Goal: Information Seeking & Learning: Learn about a topic

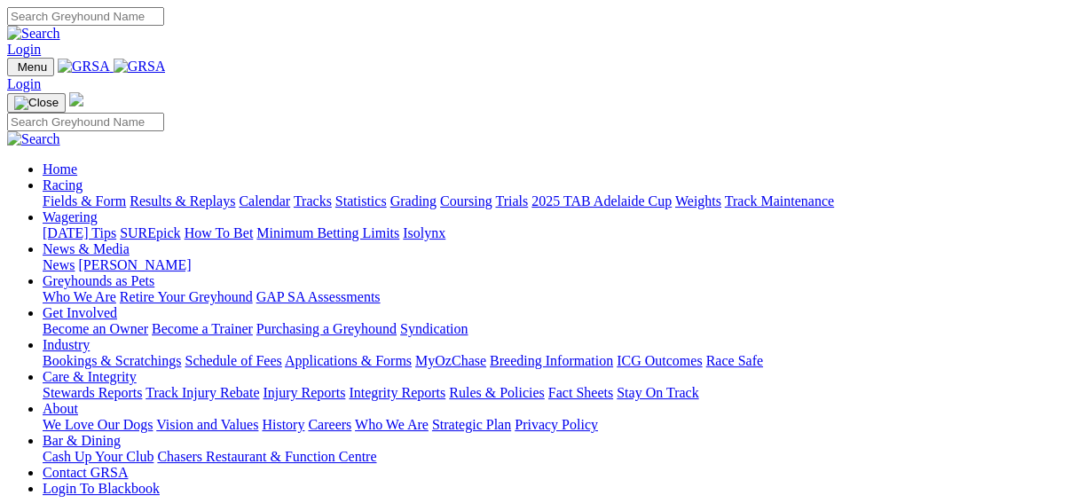
click at [192, 193] on link "Results & Replays" at bounding box center [182, 200] width 106 height 15
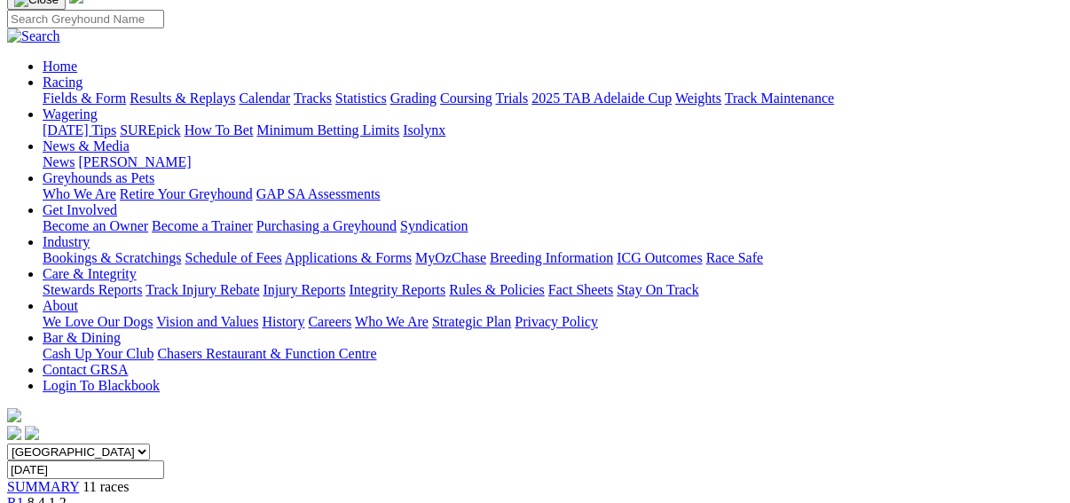
scroll to position [142, 0]
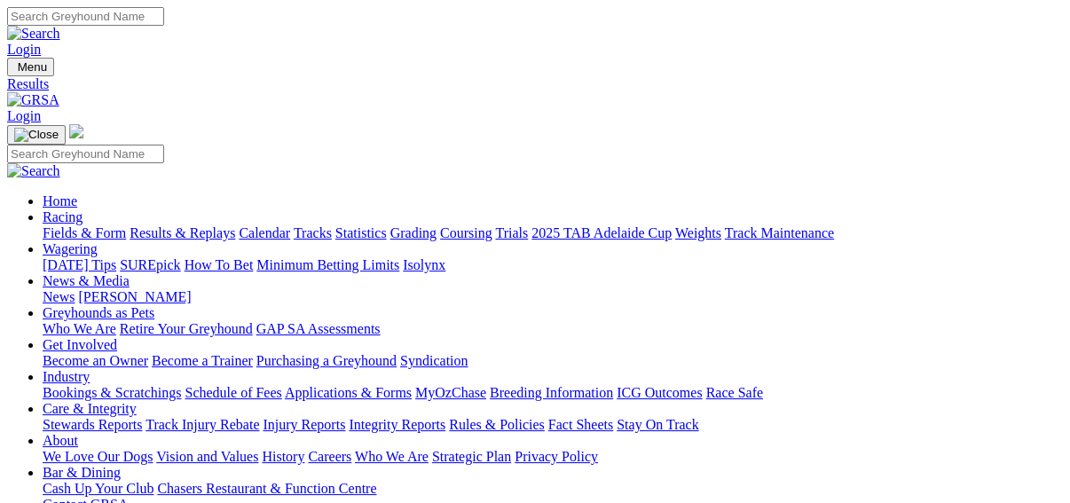
click at [52, 225] on link "Fields & Form" at bounding box center [84, 232] width 83 height 15
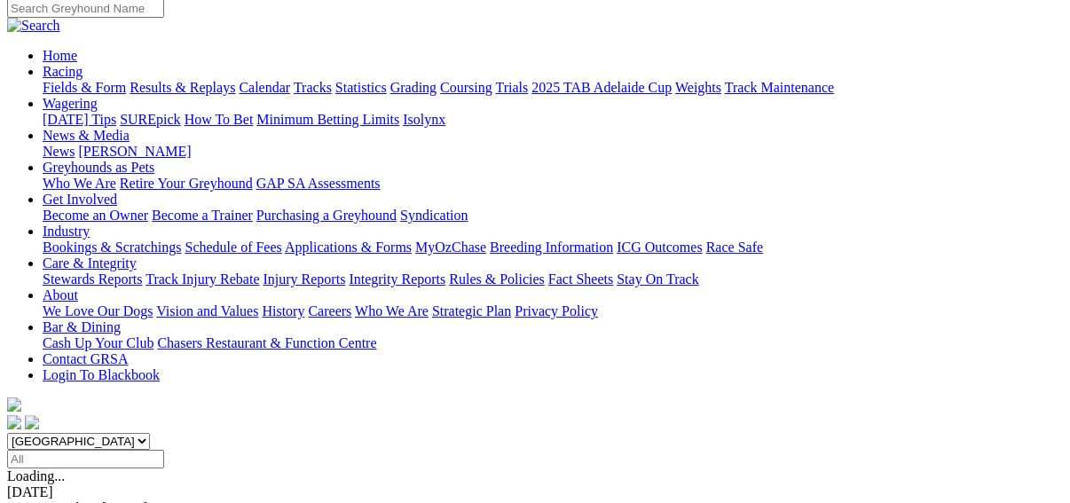
scroll to position [213, 0]
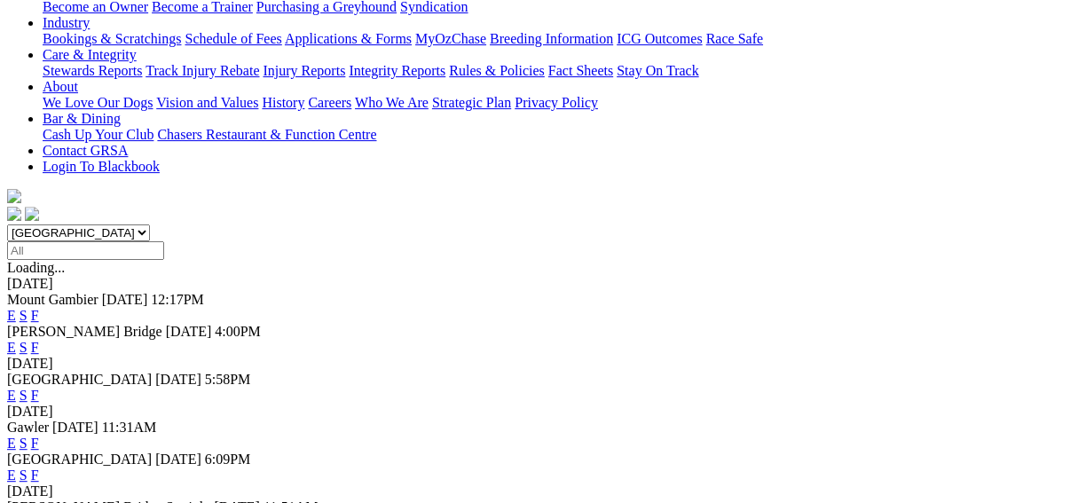
scroll to position [355, 0]
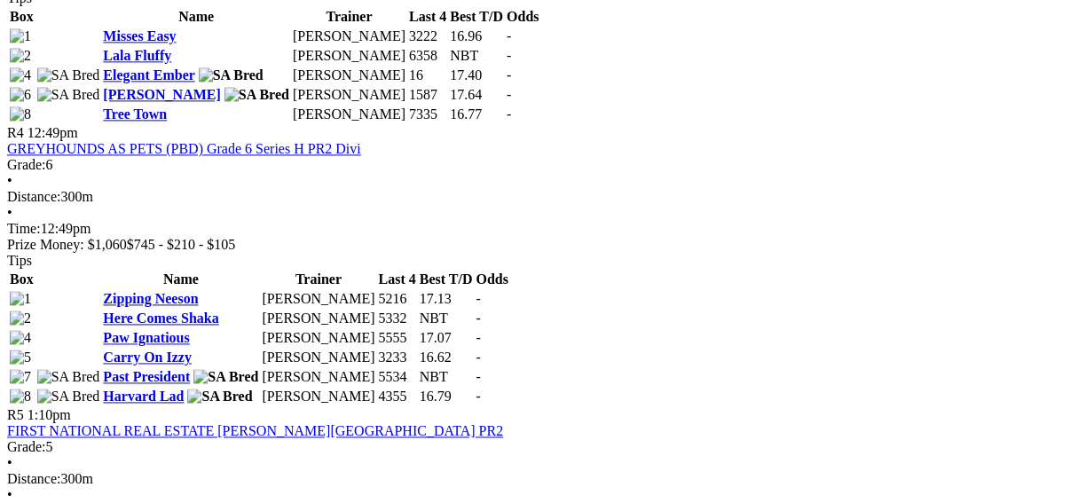
scroll to position [1561, 0]
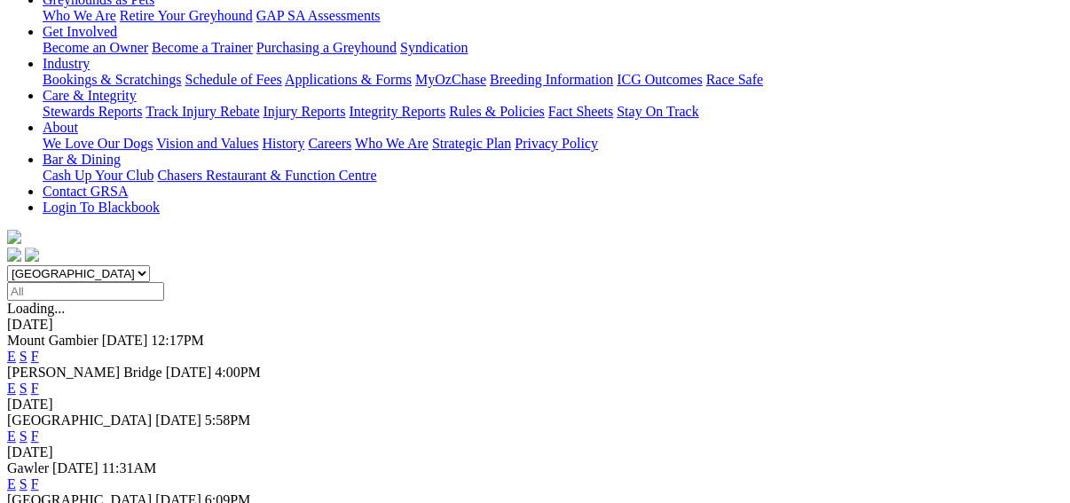
scroll to position [497, 0]
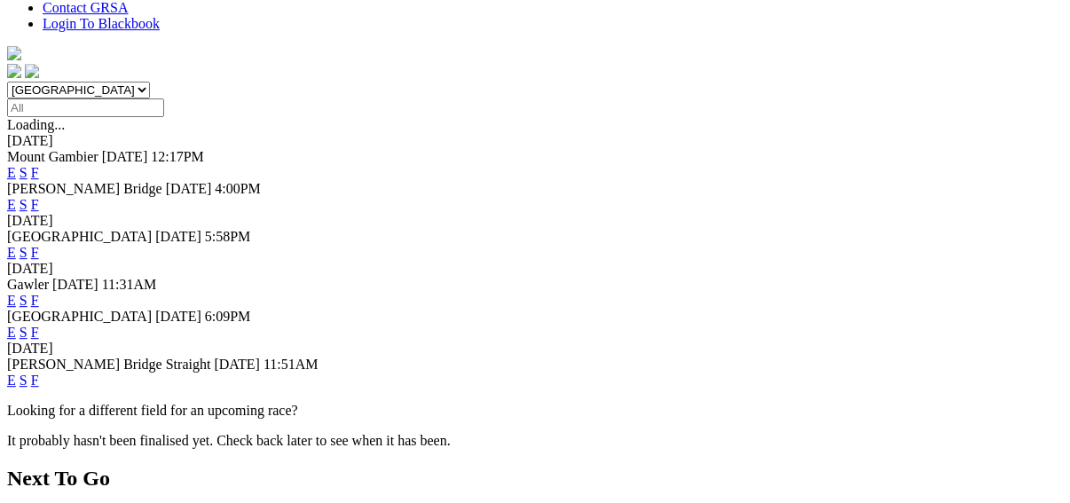
click at [16, 373] on link "E" at bounding box center [11, 380] width 9 height 15
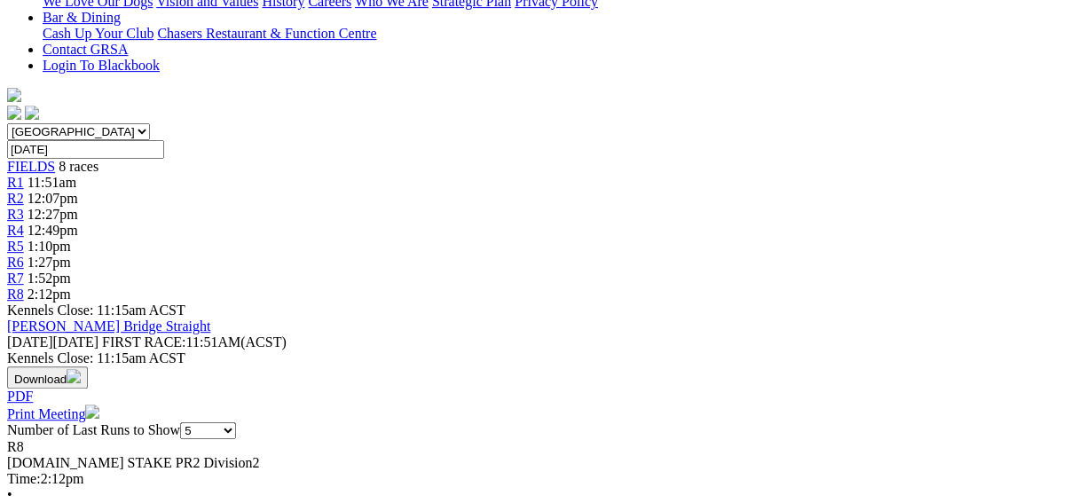
scroll to position [497, 0]
